Goal: Find specific page/section: Find specific page/section

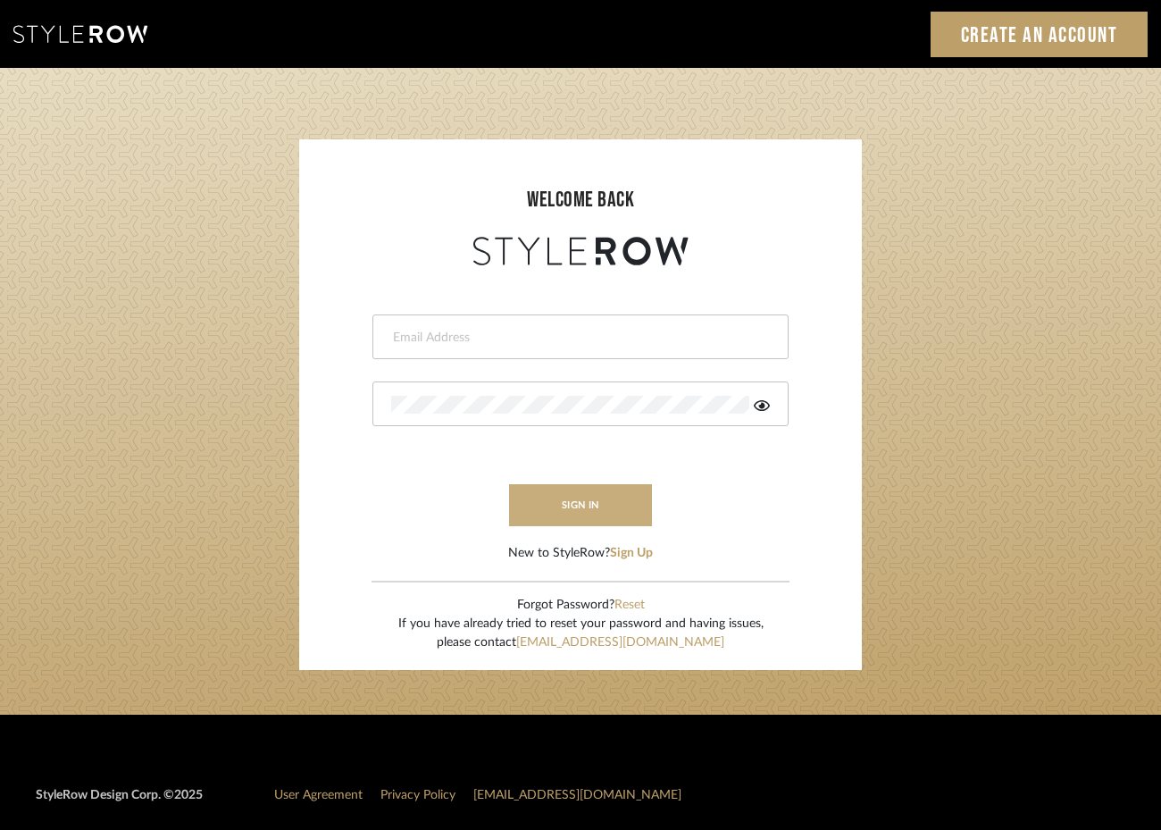
type input "[PERSON_NAME][EMAIL_ADDRESS][DOMAIN_NAME]"
click at [567, 514] on button "sign in" at bounding box center [580, 505] width 143 height 42
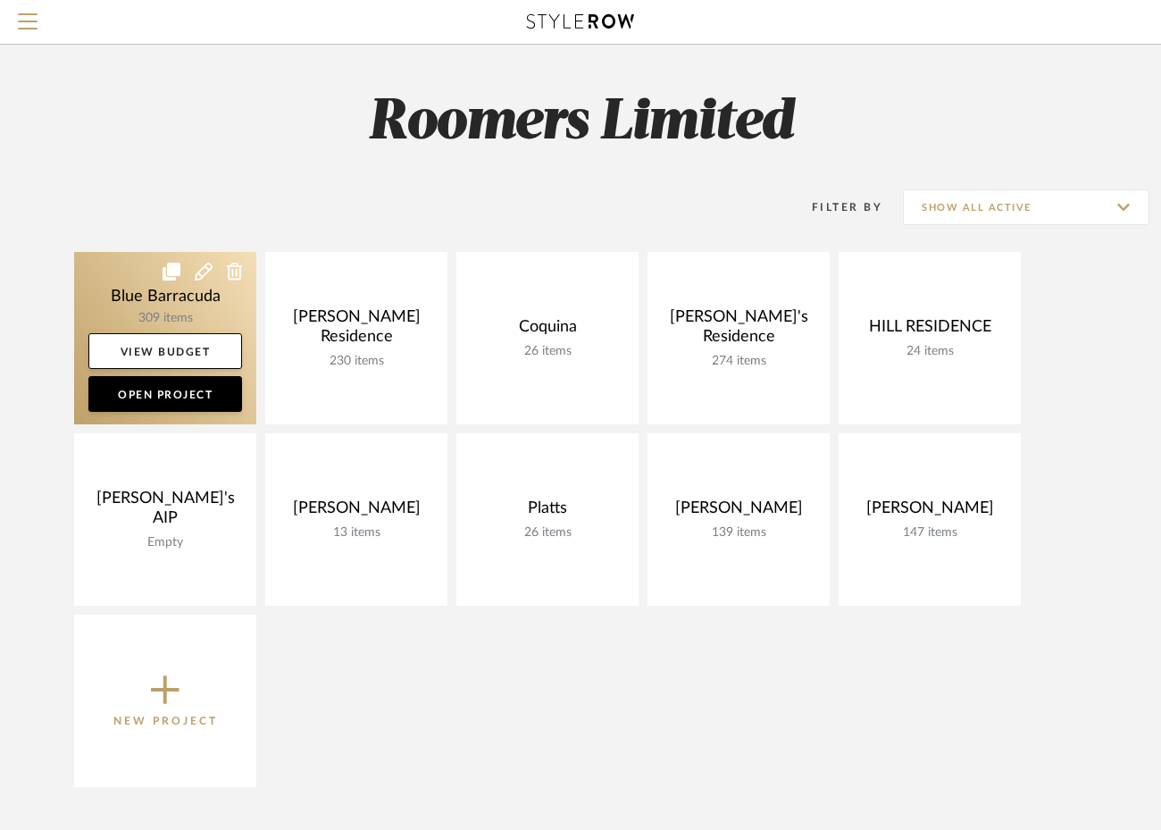
click at [138, 296] on link at bounding box center [165, 338] width 182 height 172
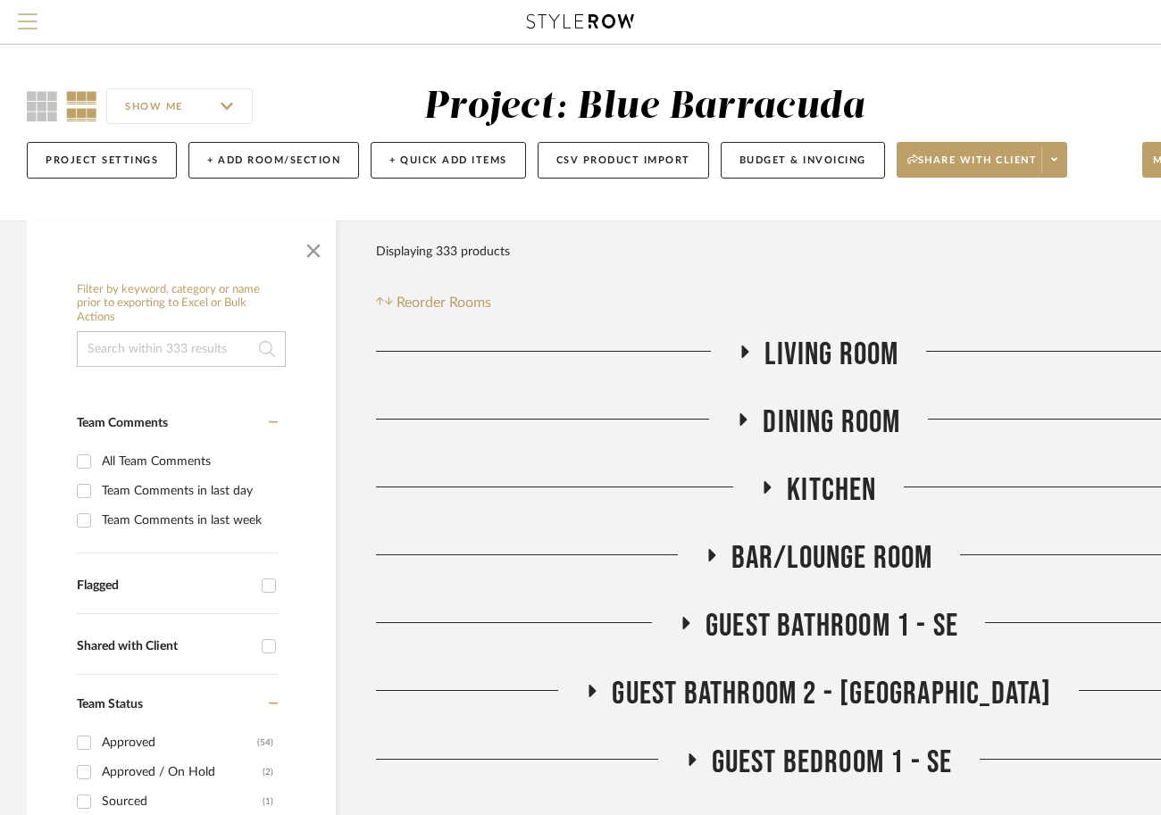
click at [32, 32] on span "Menu" at bounding box center [28, 26] width 20 height 27
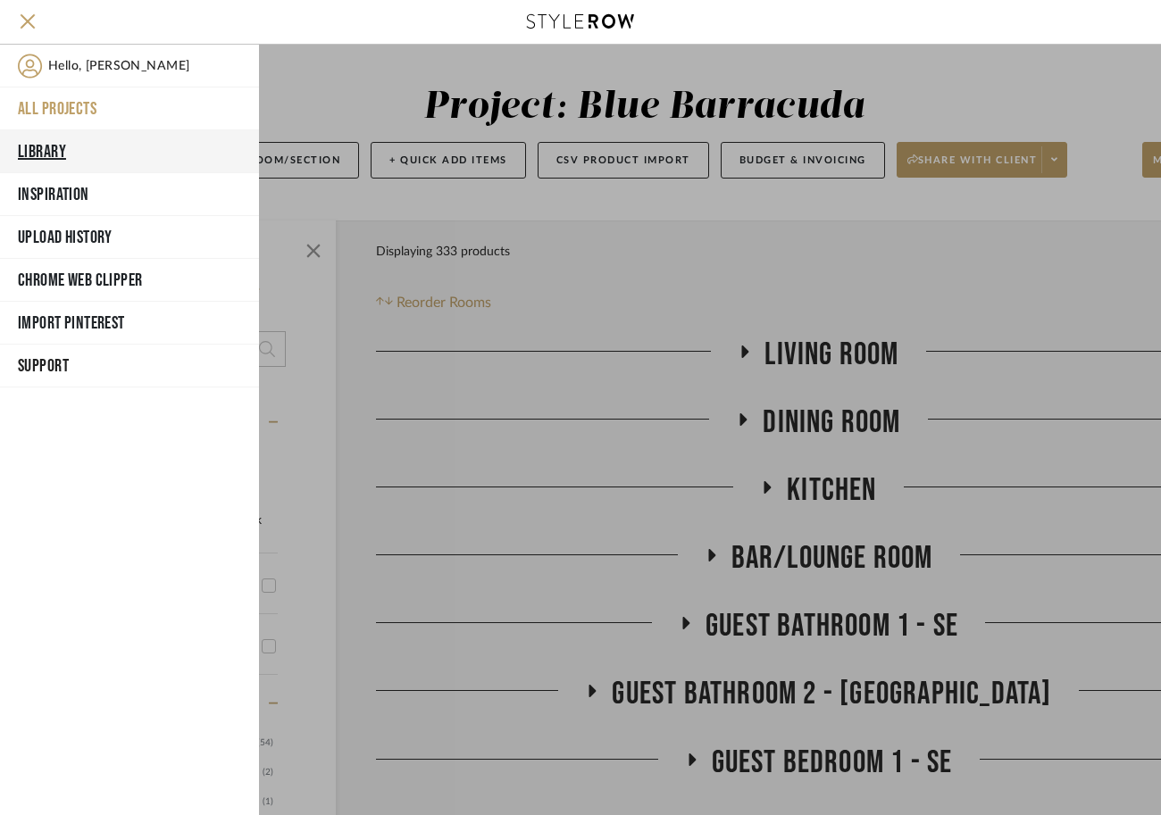
click at [54, 144] on button "Library" at bounding box center [129, 151] width 259 height 43
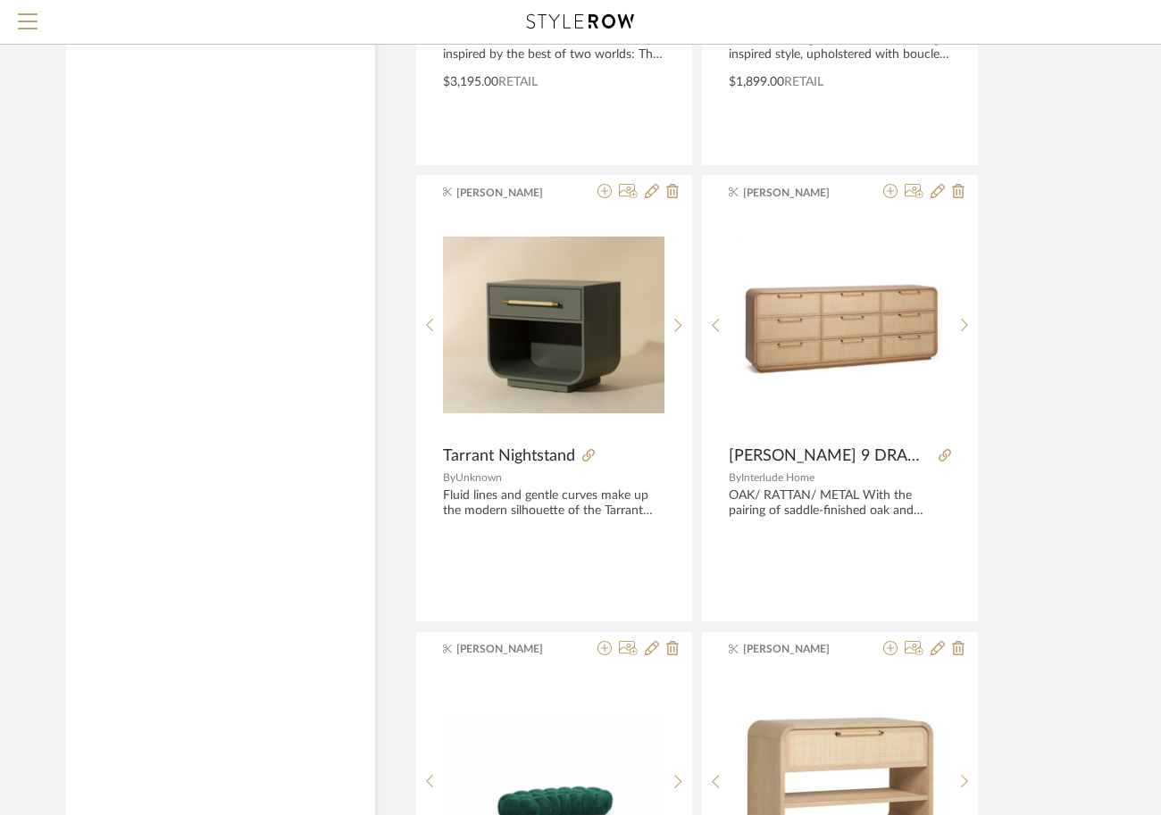
scroll to position [2863, 0]
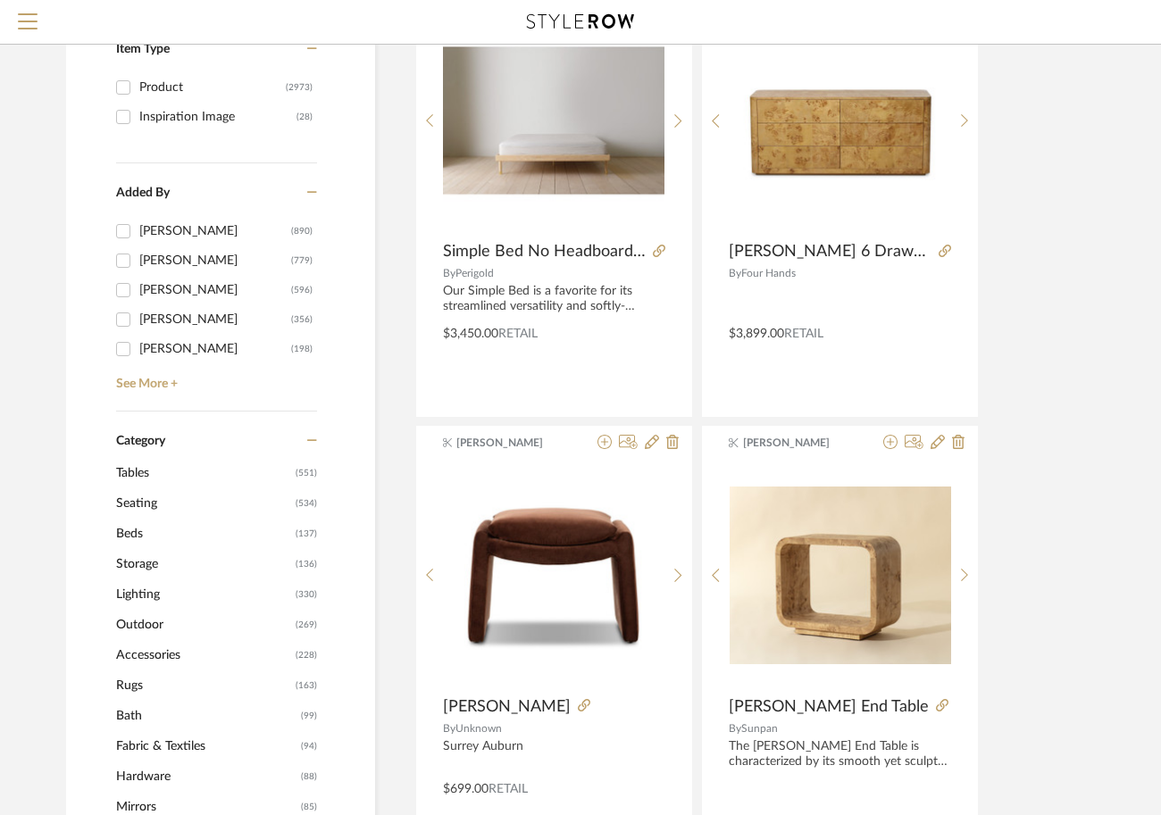
click at [289, 473] on span "Tables" at bounding box center [203, 473] width 175 height 30
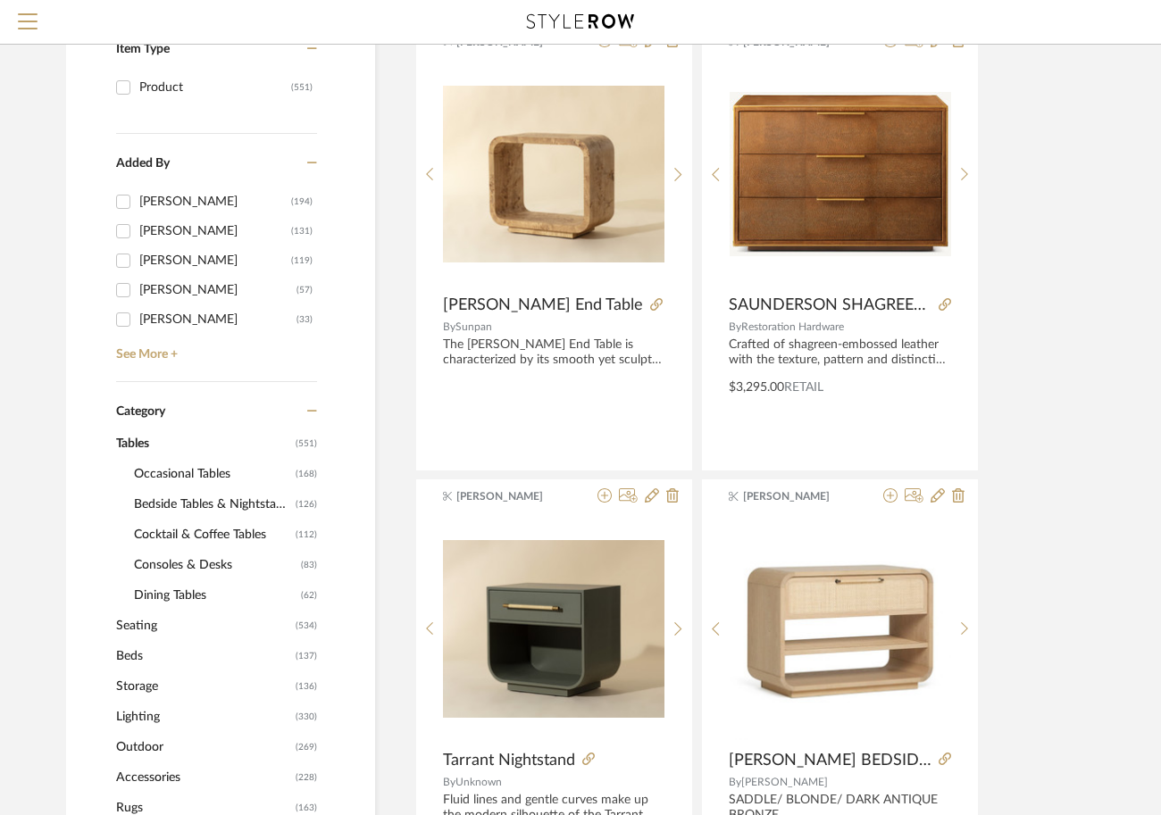
click at [169, 473] on span "Occasional Tables" at bounding box center [212, 474] width 157 height 30
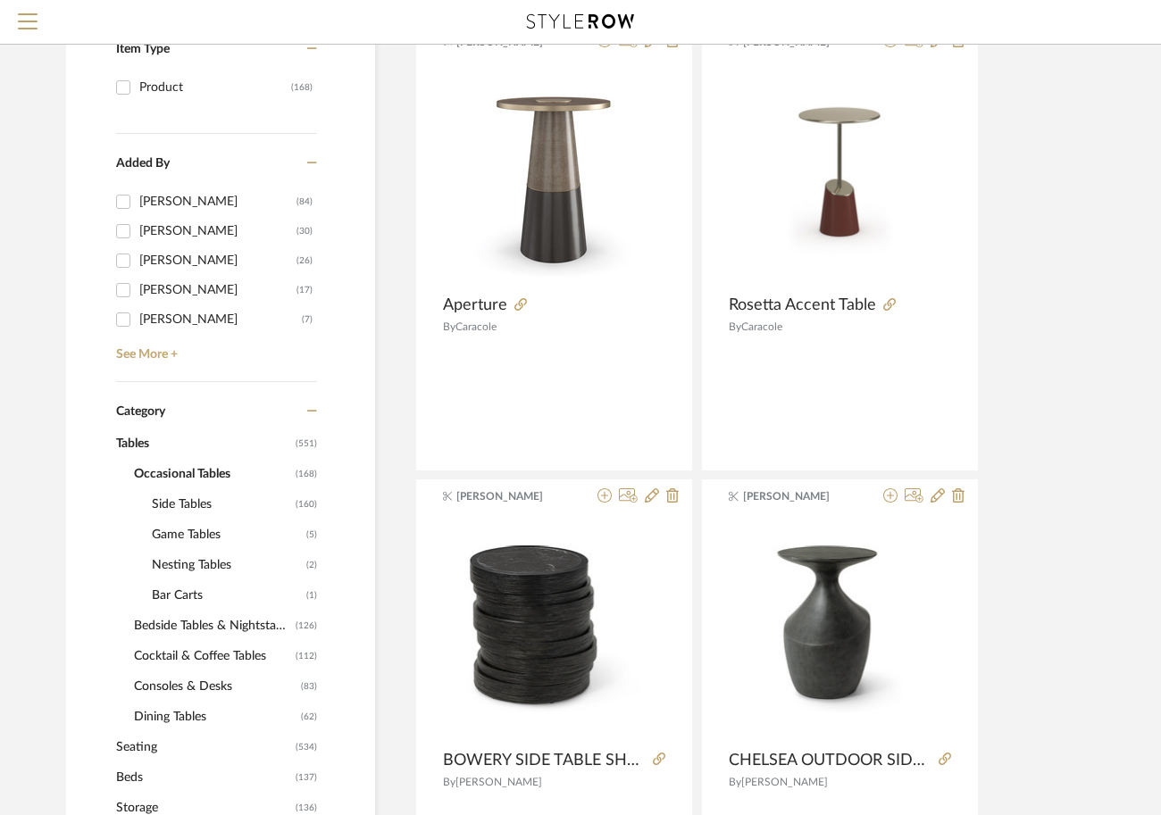
click at [182, 506] on span "Side Tables" at bounding box center [221, 504] width 139 height 30
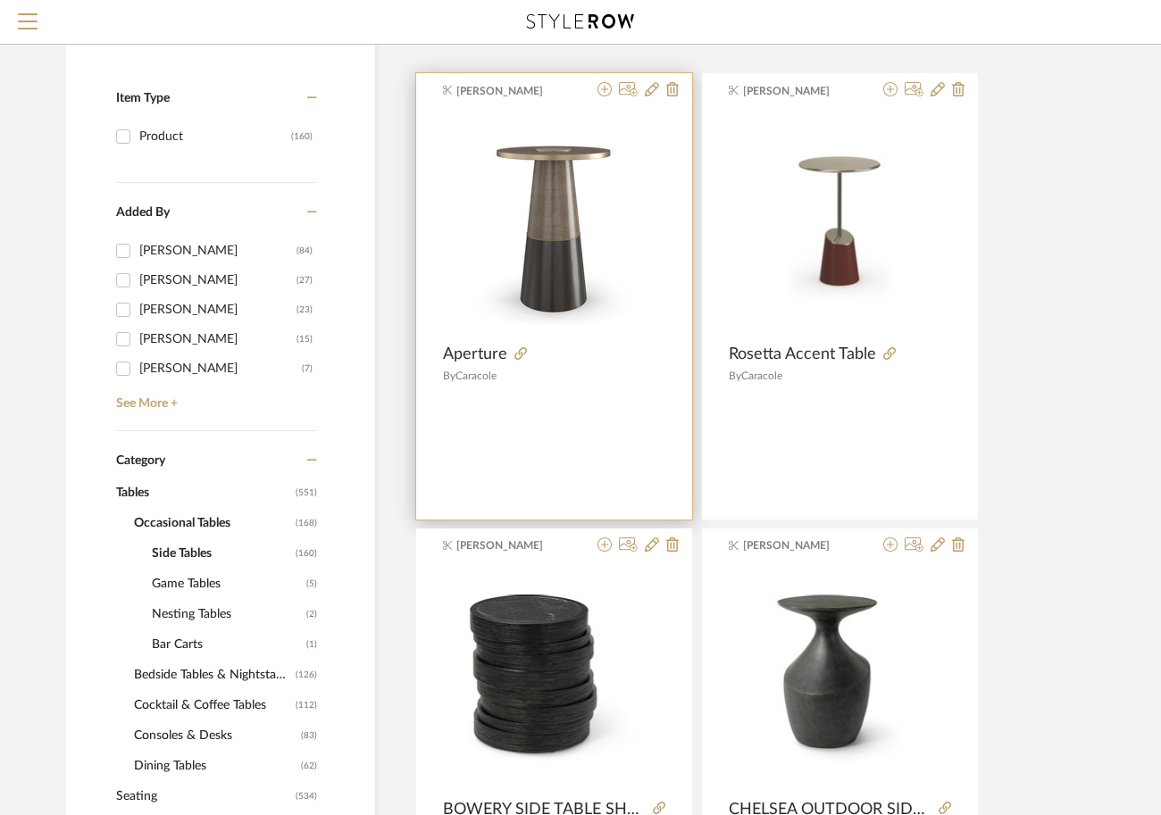
scroll to position [256, 0]
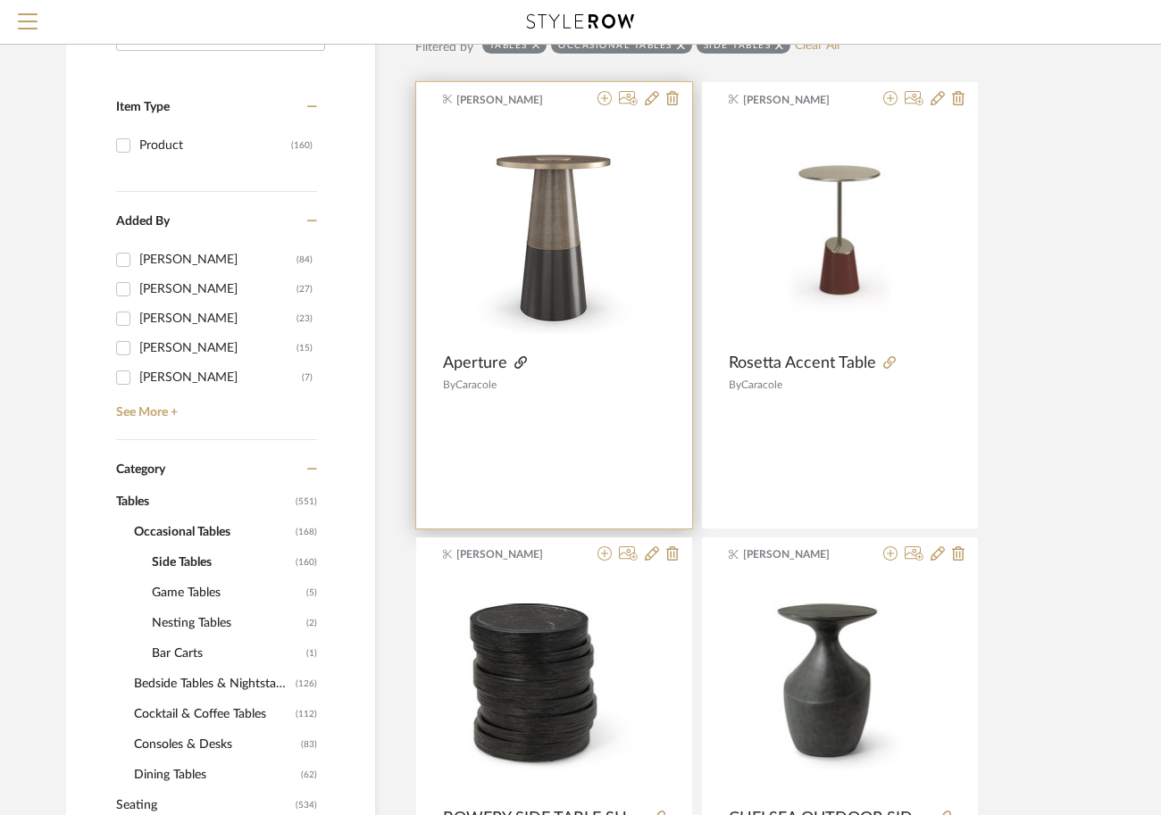
click at [517, 365] on icon at bounding box center [520, 362] width 13 height 13
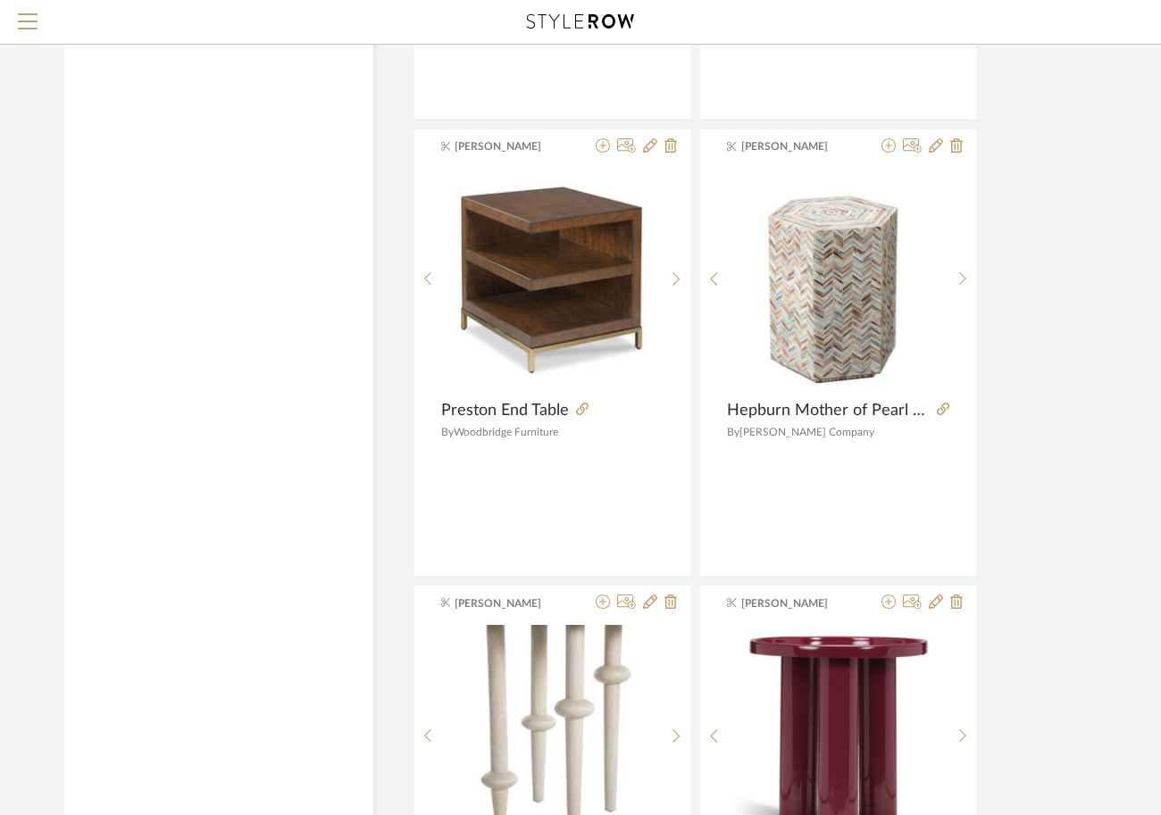
scroll to position [7059, 2]
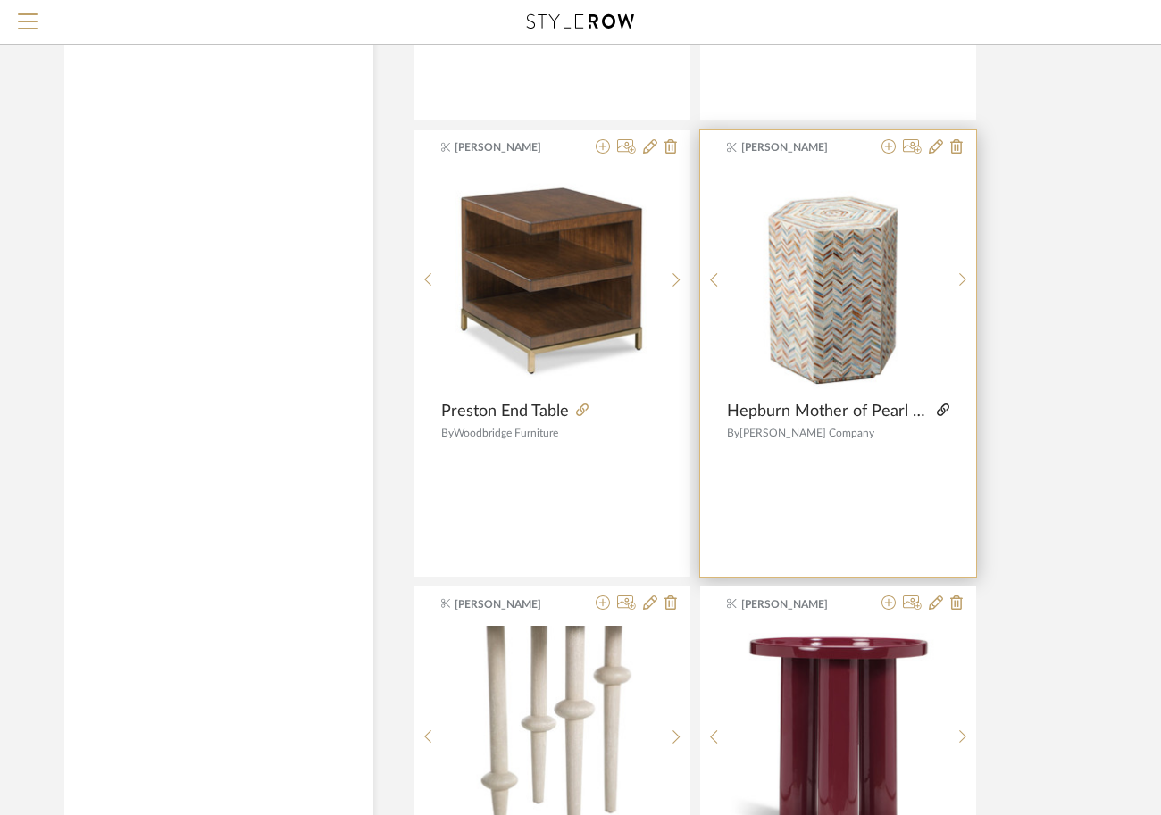
click at [942, 410] on icon at bounding box center [943, 410] width 13 height 13
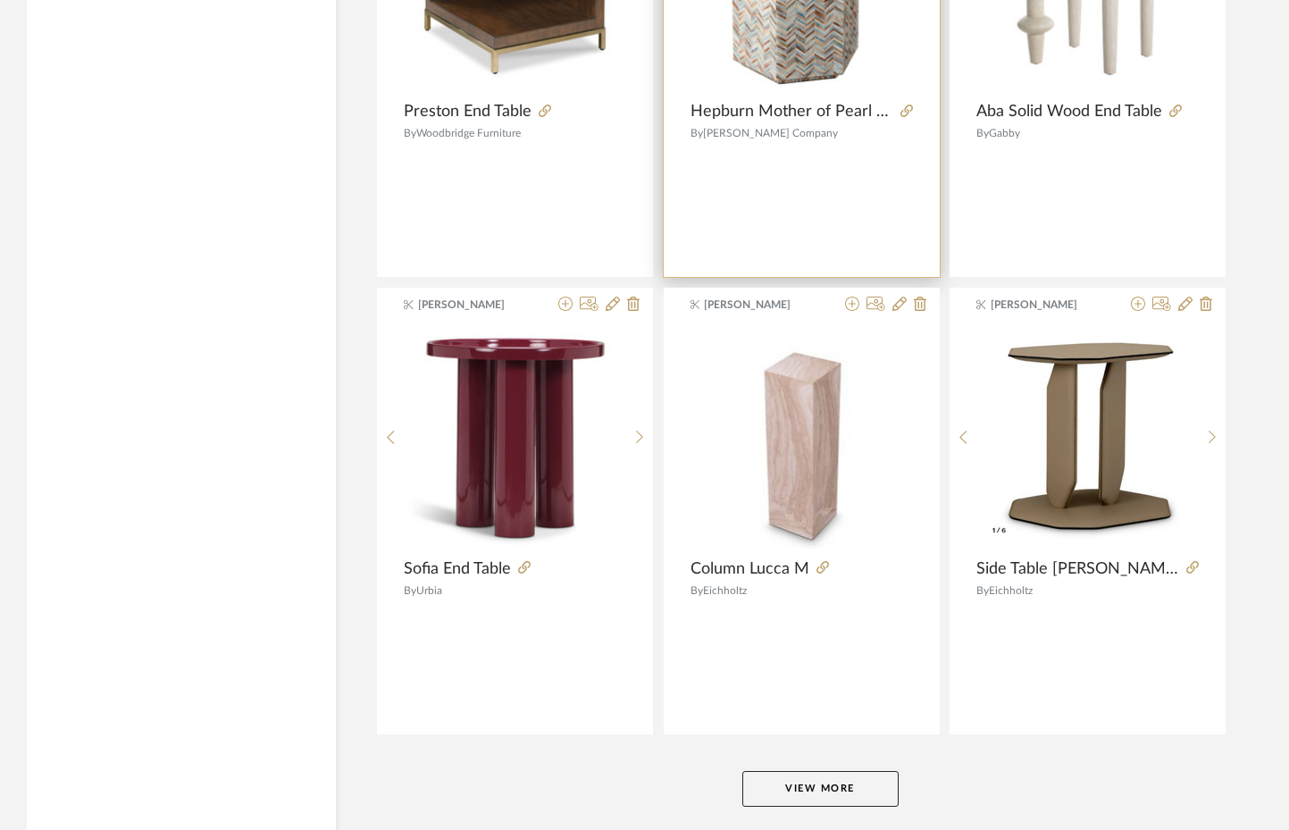
scroll to position [5158, 0]
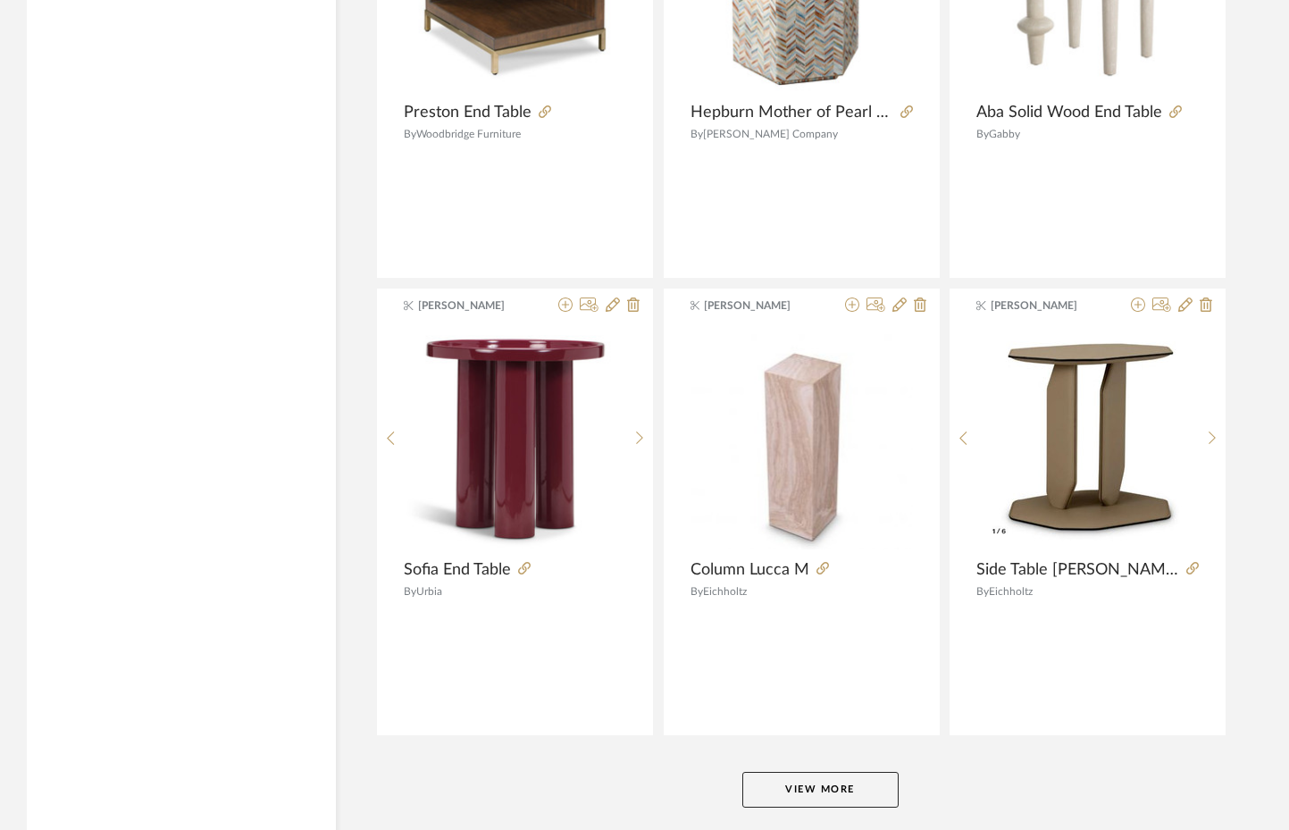
click at [781, 789] on button "View More" at bounding box center [820, 790] width 156 height 36
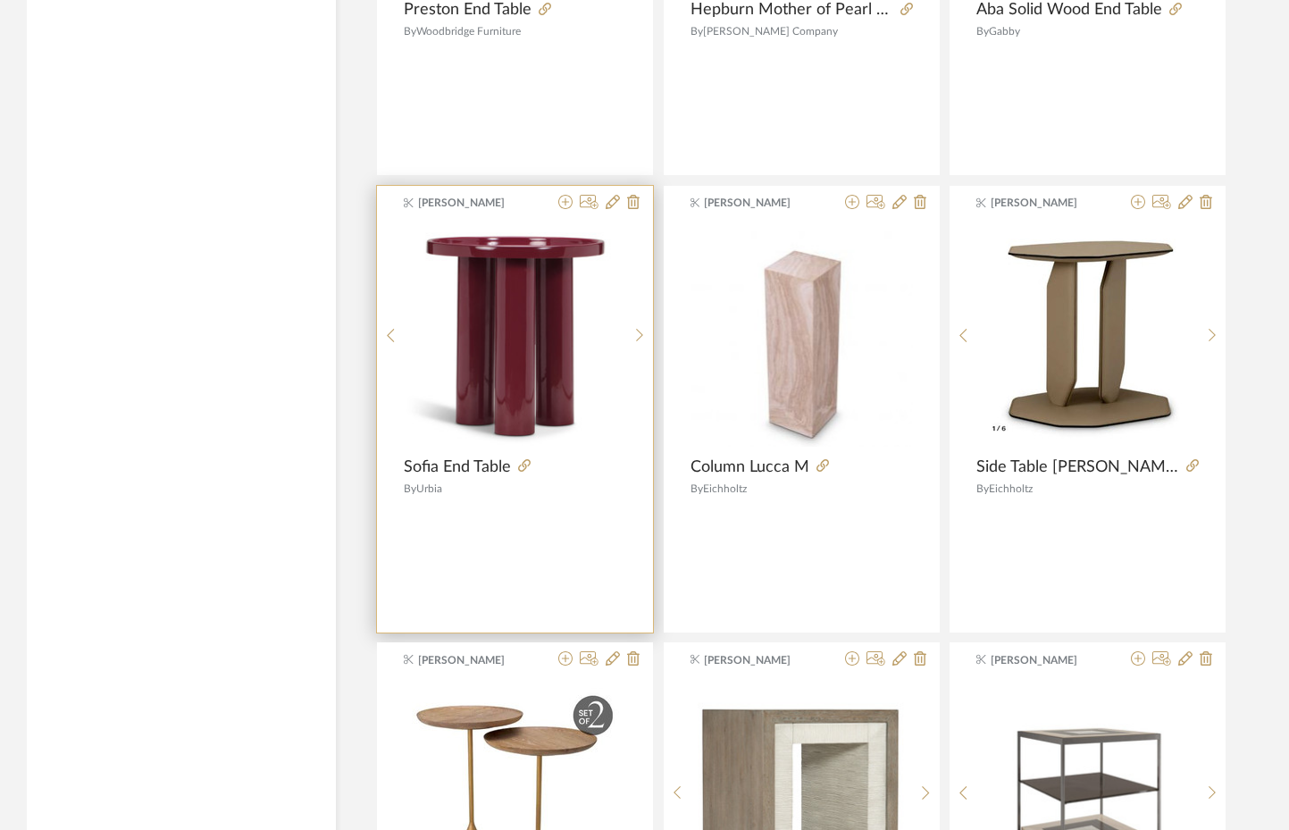
scroll to position [5319, 0]
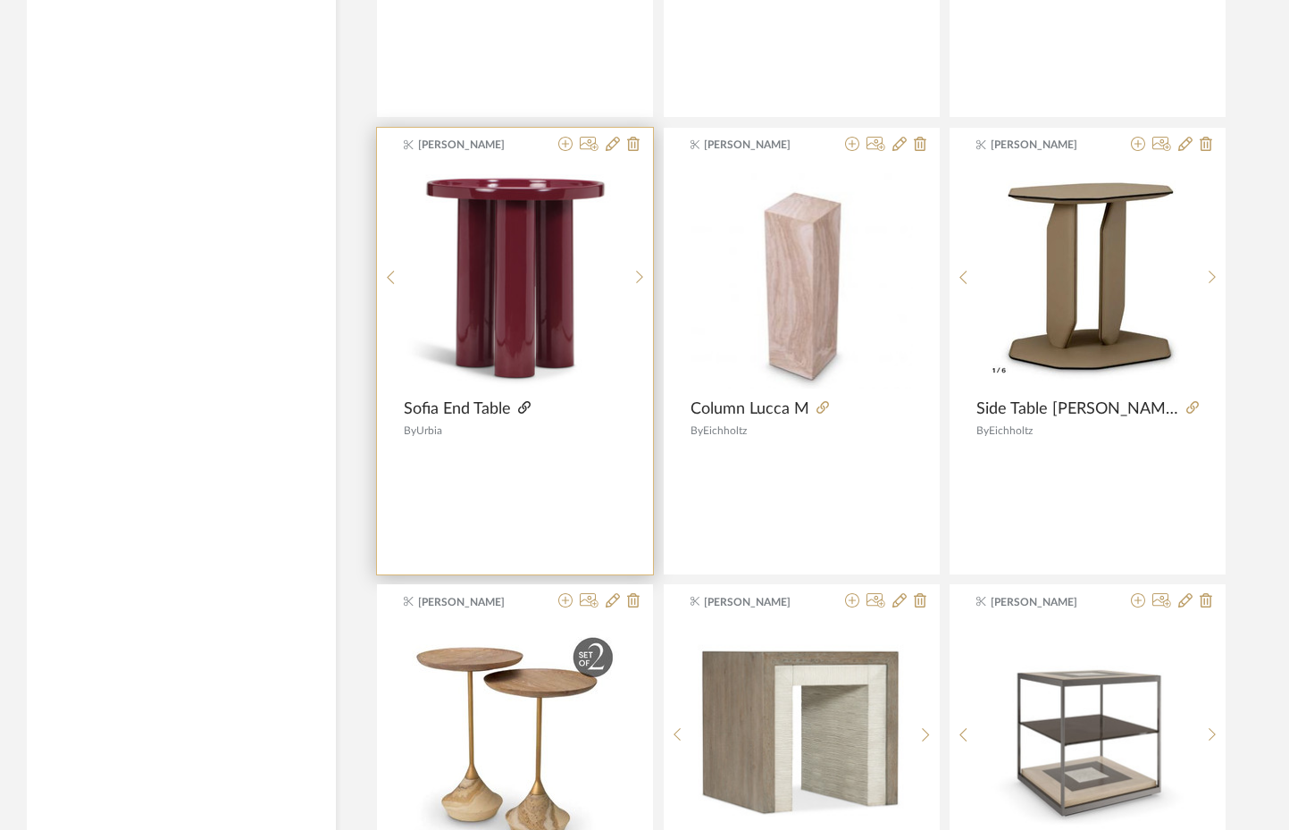
click at [521, 406] on icon at bounding box center [524, 407] width 13 height 13
